Goal: Task Accomplishment & Management: Use online tool/utility

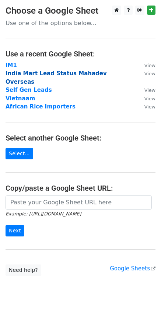
click at [13, 74] on strong "India Mart Lead Status Mahadev Overseas" at bounding box center [56, 77] width 101 height 15
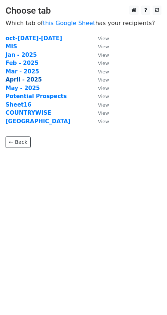
click at [15, 80] on strong "April - 2025" at bounding box center [24, 79] width 36 height 7
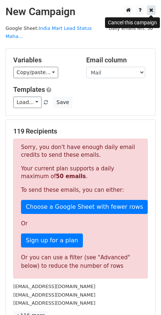
click at [152, 8] on icon at bounding box center [151, 9] width 4 height 5
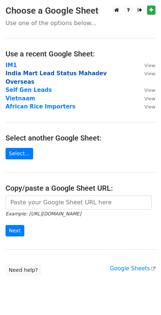
click at [28, 72] on strong "India Mart Lead Status Mahadev Overseas" at bounding box center [56, 77] width 101 height 15
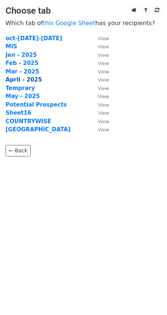
click at [20, 80] on strong "April - 2025" at bounding box center [24, 79] width 36 height 7
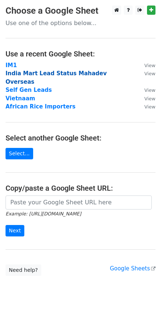
click at [21, 72] on strong "India Mart Lead Status Mahadev Overseas" at bounding box center [56, 77] width 101 height 15
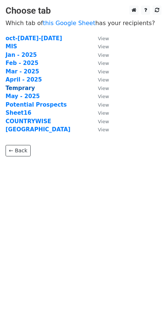
click at [23, 88] on strong "Temprary" at bounding box center [20, 88] width 29 height 7
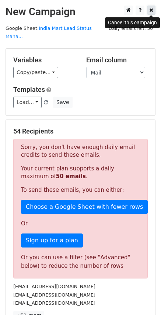
click at [151, 11] on icon at bounding box center [151, 9] width 4 height 5
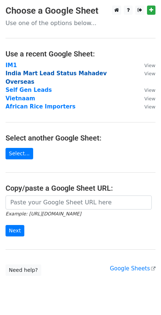
click at [23, 75] on strong "India Mart Lead Status Mahadev Overseas" at bounding box center [56, 77] width 101 height 15
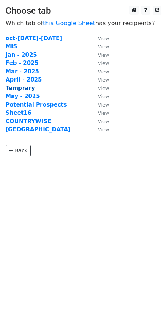
click at [17, 90] on strong "Temprary" at bounding box center [20, 88] width 29 height 7
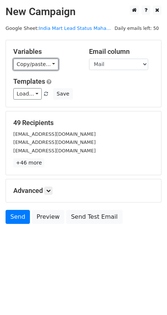
click at [28, 64] on link "Copy/paste..." at bounding box center [35, 64] width 45 height 11
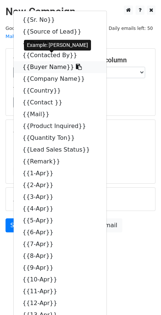
click at [33, 61] on link "{{Buyer Name}}" at bounding box center [60, 67] width 93 height 12
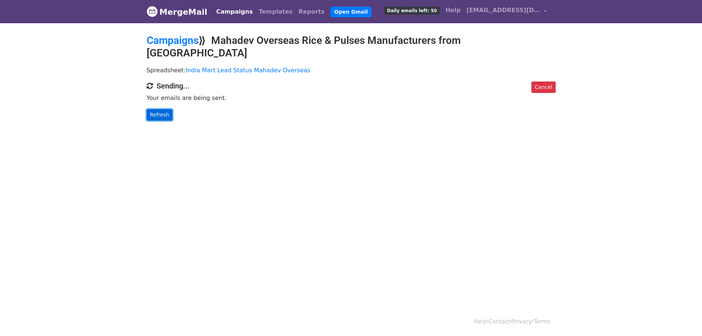
click at [150, 109] on link "Refresh" at bounding box center [160, 114] width 26 height 11
